Goal: Information Seeking & Learning: Understand process/instructions

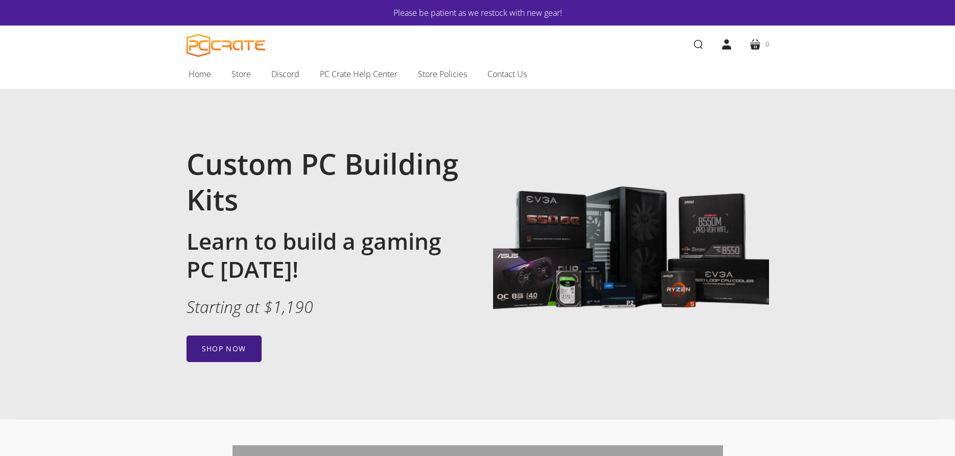
click at [241, 353] on link "Shop now" at bounding box center [223, 349] width 75 height 27
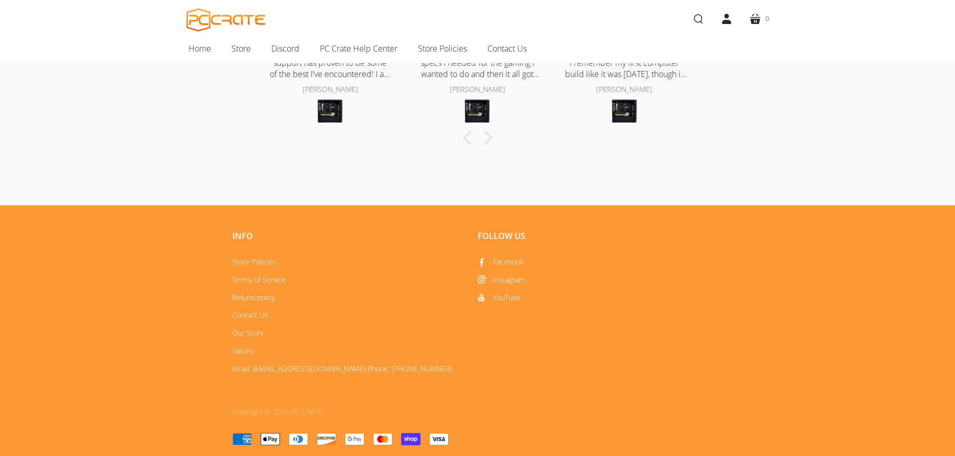
scroll to position [551, 0]
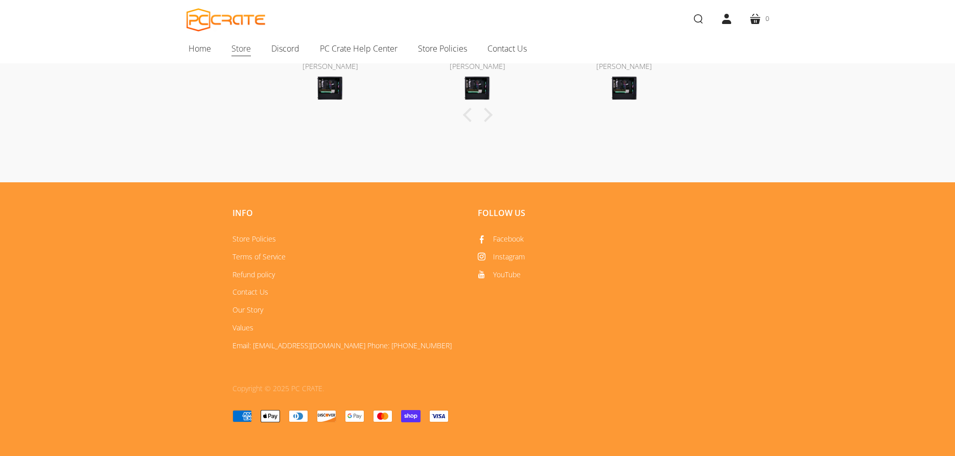
click at [241, 49] on span "Store" at bounding box center [240, 48] width 19 height 13
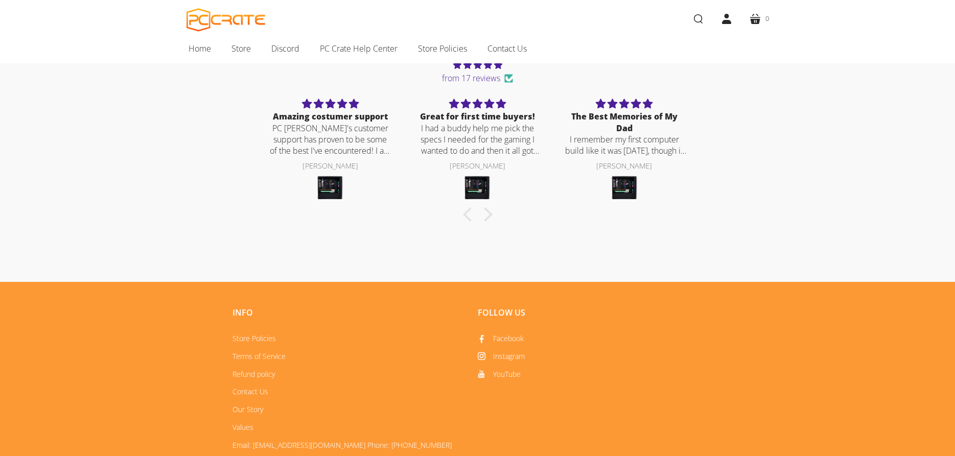
scroll to position [452, 0]
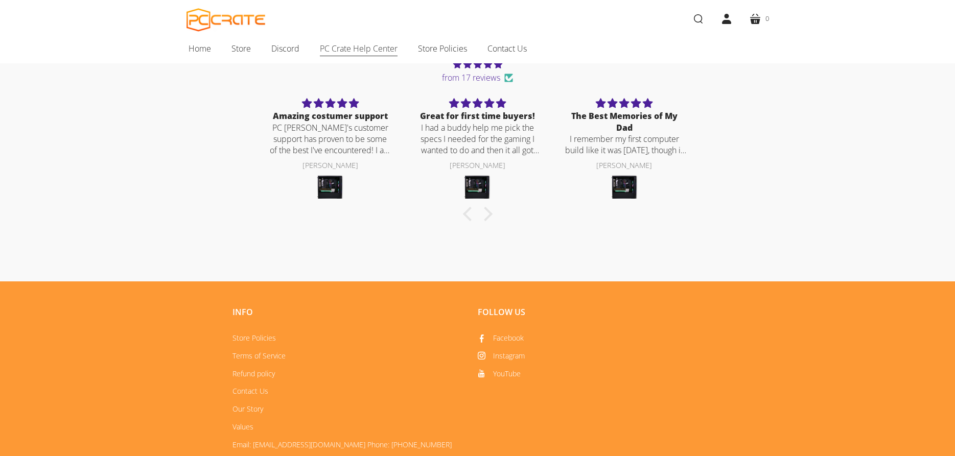
click at [344, 49] on span "PC Crate Help Center" at bounding box center [359, 48] width 78 height 13
